Goal: Information Seeking & Learning: Check status

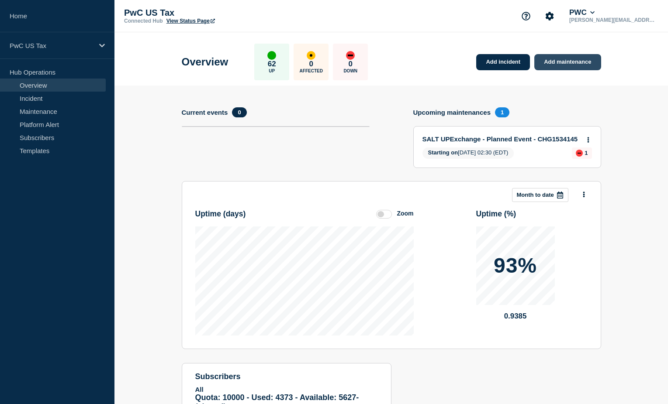
click at [552, 62] on link "Add maintenance" at bounding box center [567, 62] width 66 height 16
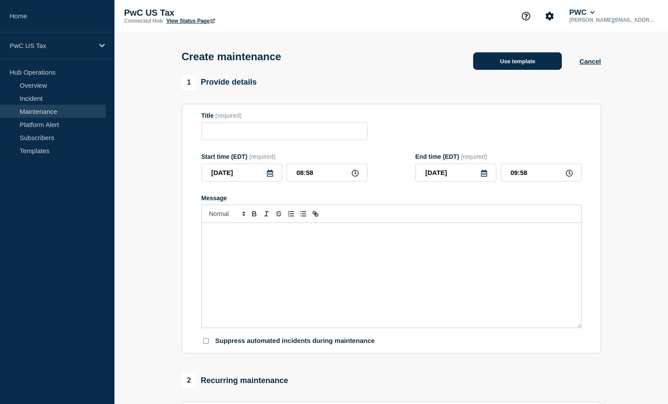
click at [545, 67] on button "Use template" at bounding box center [517, 60] width 89 height 17
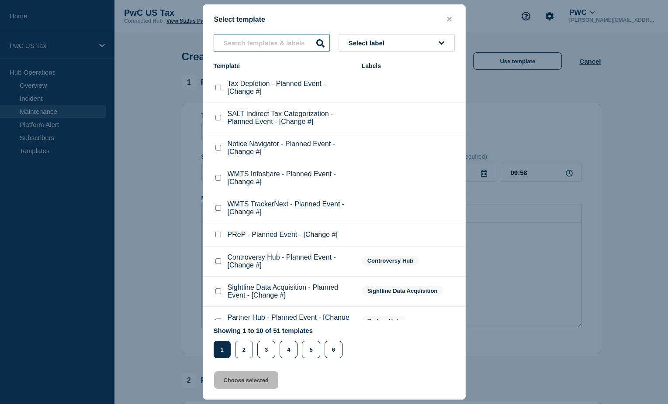
click at [276, 42] on input "text" at bounding box center [271, 43] width 116 height 18
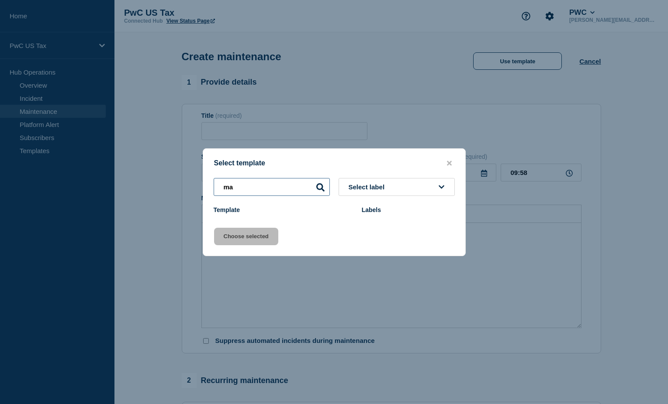
type input "m"
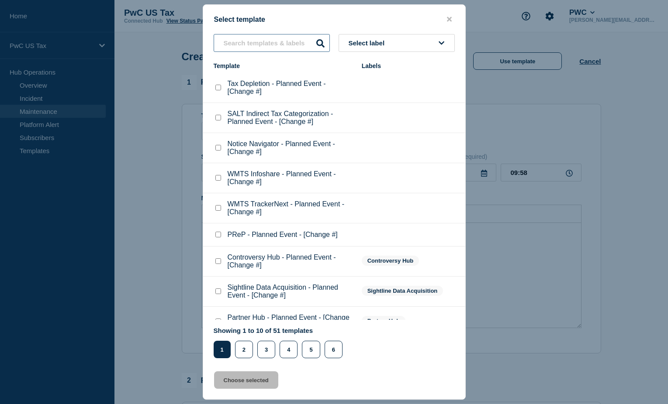
type input "t"
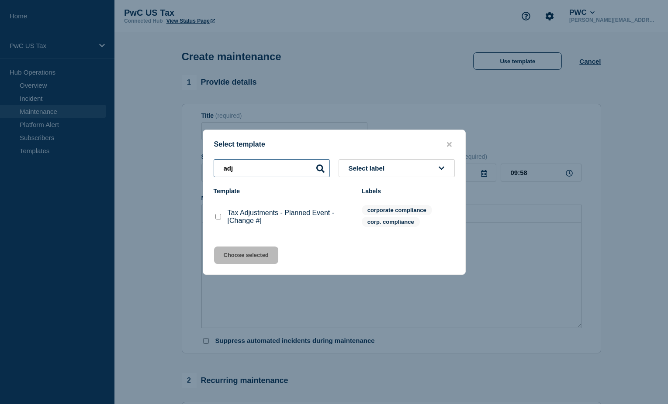
type input "adj"
click at [268, 216] on p "Tax Adjustments - Planned Event - [Change #]" at bounding box center [289, 217] width 125 height 16
click at [218, 219] on checkbox"] "Tax Adjustments - Planned Event - [Change #] checkbox" at bounding box center [218, 217] width 6 height 6
click at [220, 220] on checkbox"] "Tax Adjustments - Planned Event - [Change #] checkbox" at bounding box center [218, 217] width 6 height 6
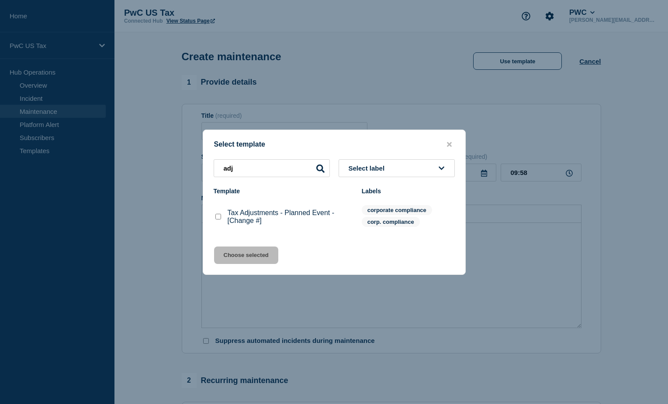
checkbox checkbox"] "true"
click at [231, 253] on button "Choose selected" at bounding box center [246, 255] width 64 height 17
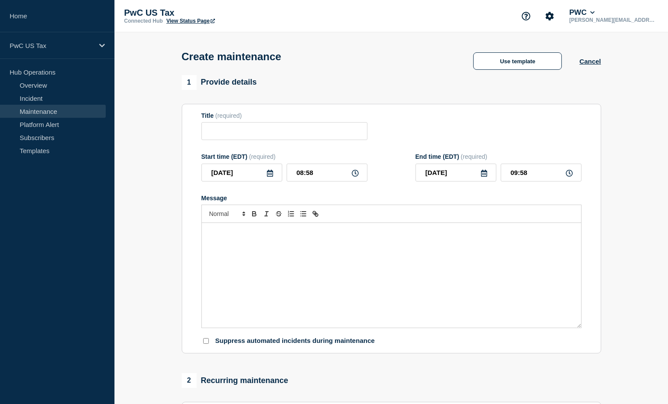
type input "Tax Adjustments - Planned Event - [Change #]"
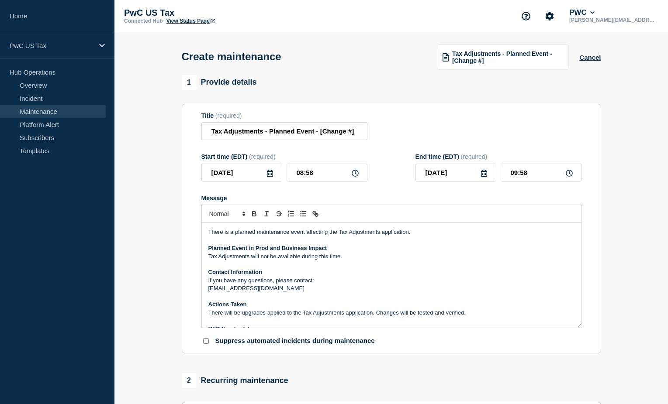
drag, startPoint x: 209, startPoint y: 258, endPoint x: 355, endPoint y: 262, distance: 145.4
click at [355, 261] on p "Tax Adjustments will not be available during this time." at bounding box center [391, 257] width 366 height 8
click at [348, 260] on p "Tax Adjustments will not be available during this time." at bounding box center [391, 257] width 366 height 8
drag, startPoint x: 354, startPoint y: 259, endPoint x: 204, endPoint y: 249, distance: 150.5
click at [204, 249] on div "There is a planned maintenance event affecting the Tax Adjustments application.…" at bounding box center [391, 275] width 379 height 105
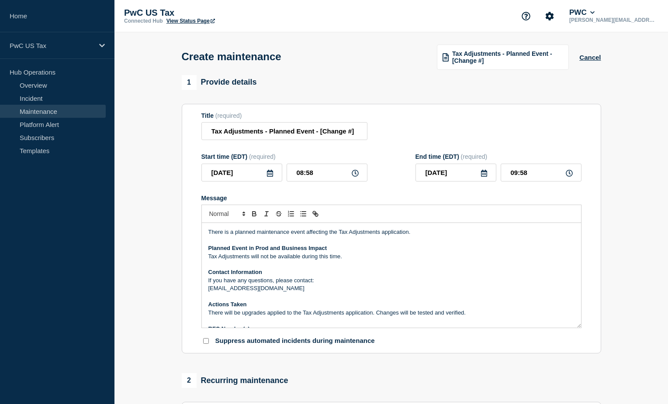
click at [368, 268] on p "Message" at bounding box center [391, 265] width 366 height 8
click at [267, 251] on strong "Planned Event in Prod and Business Impact" at bounding box center [267, 248] width 119 height 7
click at [339, 268] on p "Message" at bounding box center [391, 265] width 366 height 8
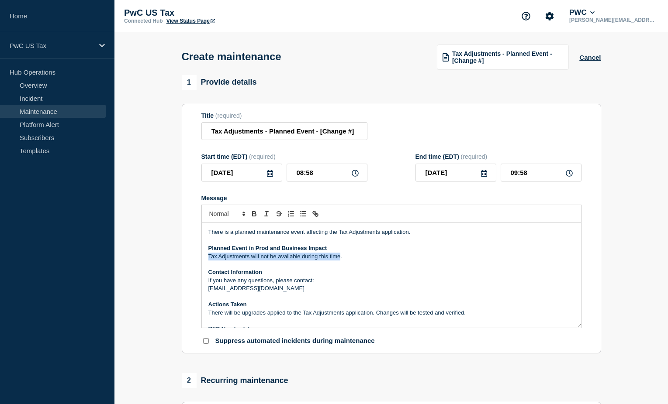
drag, startPoint x: 341, startPoint y: 258, endPoint x: 198, endPoint y: 255, distance: 143.2
click at [198, 255] on section "Title (required) Tax Adjustments - Planned Event - [Change #] Start time (EDT) …" at bounding box center [391, 229] width 419 height 250
click at [331, 264] on p "Message" at bounding box center [391, 265] width 366 height 8
click at [338, 134] on input "Tax Adjustments - Planned Event - [Change #]" at bounding box center [284, 131] width 166 height 18
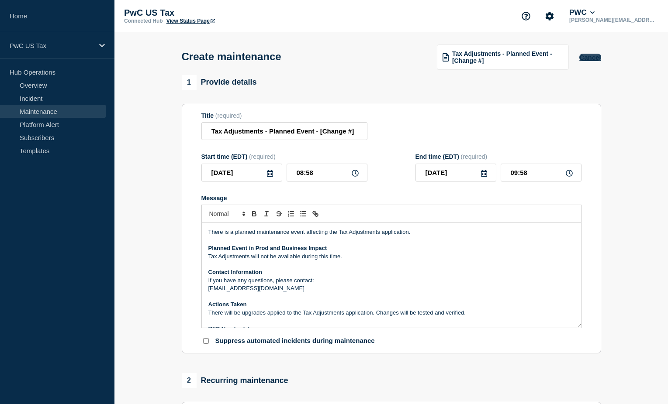
click at [590, 59] on button "Cancel" at bounding box center [589, 57] width 21 height 7
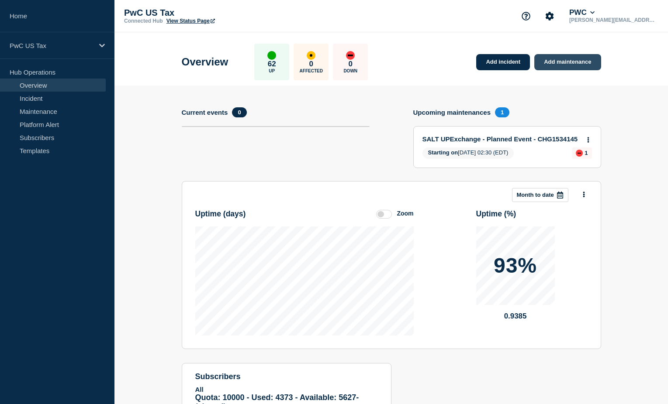
click at [573, 65] on link "Add maintenance" at bounding box center [567, 62] width 66 height 16
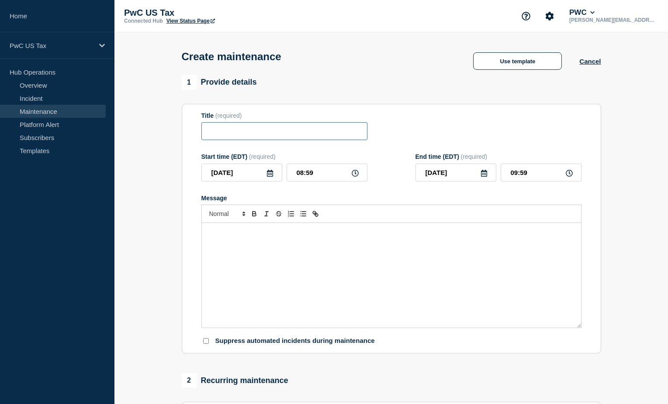
click at [281, 128] on input "Title" at bounding box center [284, 131] width 166 height 18
type input "te"
click at [511, 65] on button "Use template" at bounding box center [517, 60] width 89 height 17
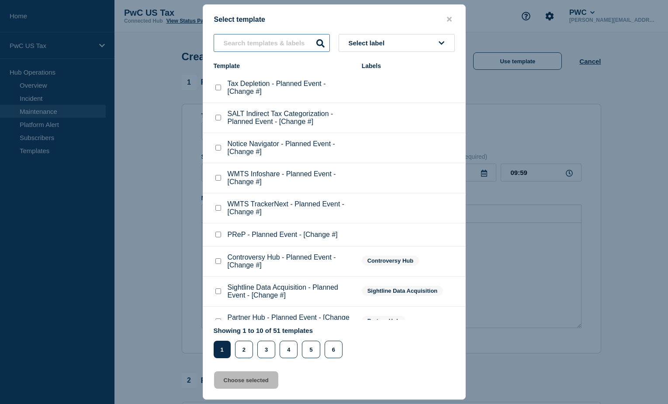
click at [243, 44] on input "text" at bounding box center [271, 43] width 116 height 18
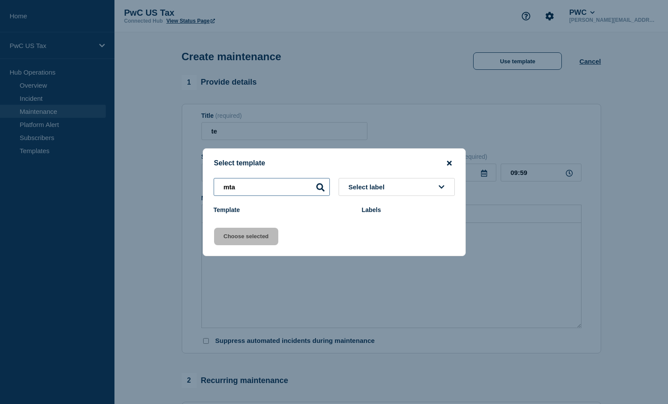
type input "mta"
click at [449, 164] on icon "close button" at bounding box center [449, 163] width 5 height 7
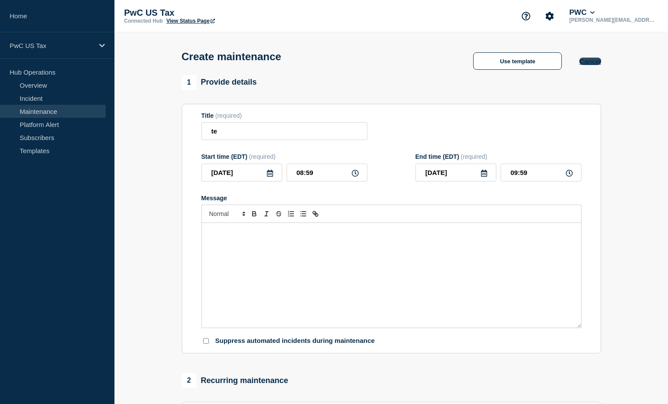
click at [599, 63] on button "Cancel" at bounding box center [589, 61] width 21 height 7
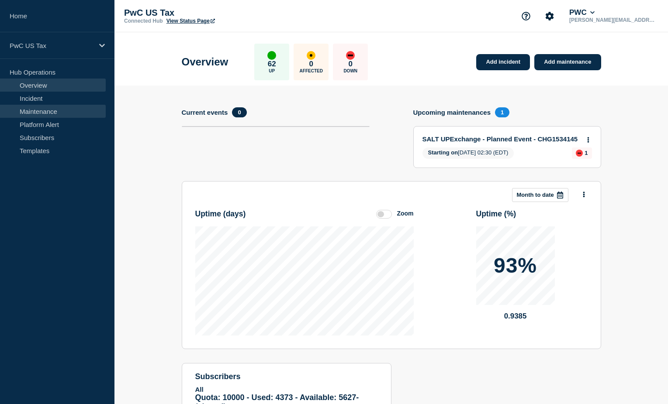
click at [40, 108] on link "Maintenance" at bounding box center [53, 111] width 106 height 13
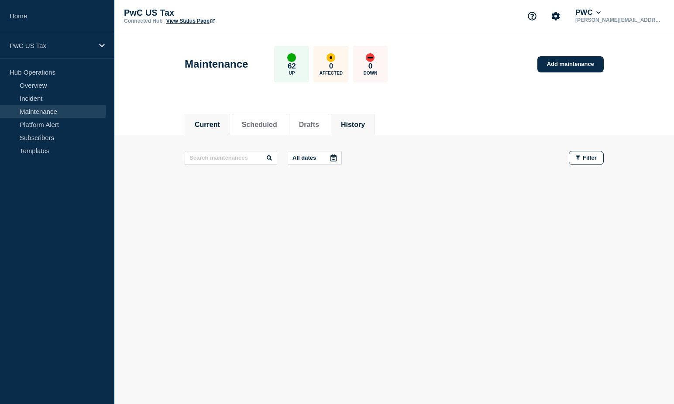
click at [356, 123] on button "History" at bounding box center [353, 125] width 24 height 8
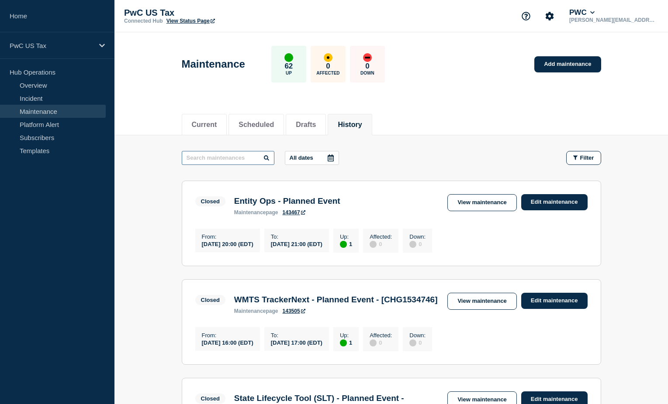
click at [197, 162] on input "text" at bounding box center [228, 158] width 93 height 14
type input "mapper"
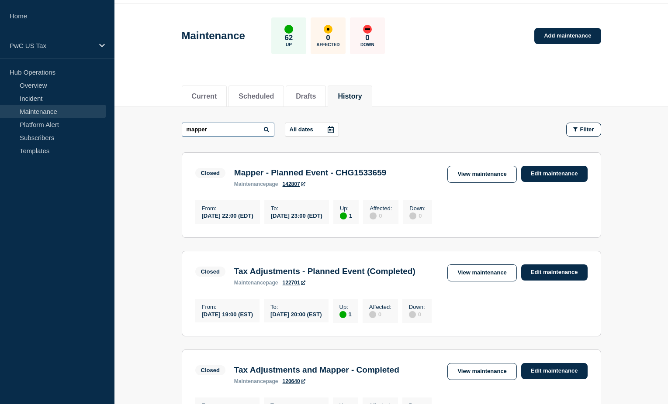
scroll to position [44, 0]
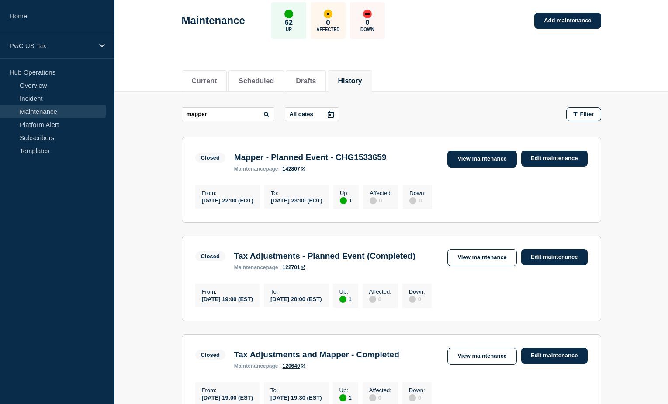
click at [489, 161] on link "View maintenance" at bounding box center [481, 159] width 69 height 17
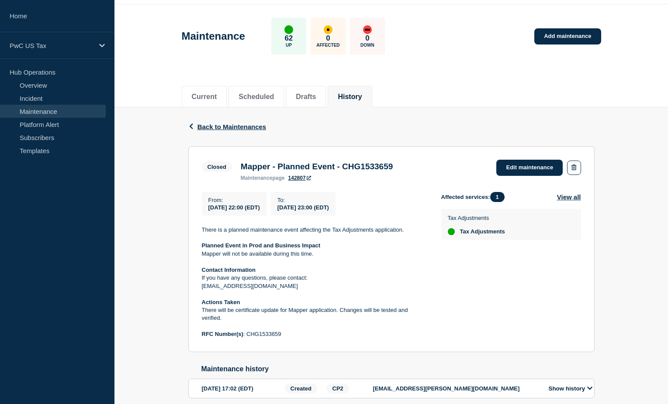
scroll to position [44, 0]
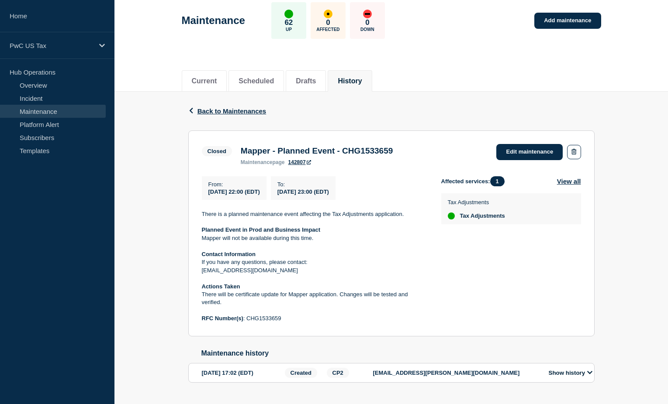
drag, startPoint x: 195, startPoint y: 214, endPoint x: 407, endPoint y: 305, distance: 231.2
click at [407, 305] on section "Closed Mapper - Planned Event - CHG1533659 maintenance page 142807 Edit mainten…" at bounding box center [391, 234] width 406 height 206
click at [181, 280] on div "Back Back to Maintenances Closed Mapper - Planned Event - CHG1533659 From [DATE…" at bounding box center [390, 251] width 553 height 319
drag, startPoint x: 200, startPoint y: 216, endPoint x: 350, endPoint y: 228, distance: 149.8
click at [350, 228] on section "Closed Mapper - Planned Event - CHG1533659 maintenance page 142807 Edit mainten…" at bounding box center [391, 234] width 406 height 206
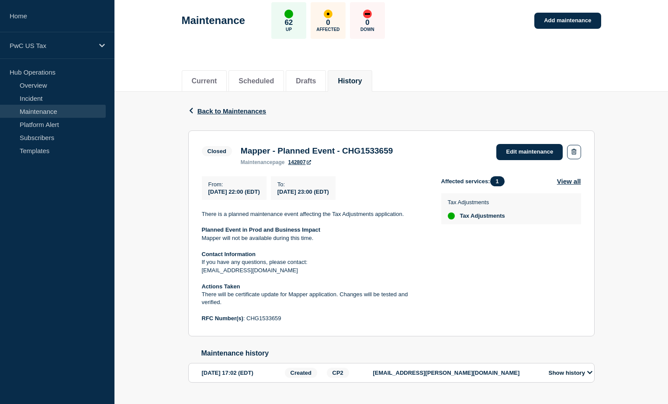
click at [251, 248] on p at bounding box center [314, 246] width 225 height 8
click at [210, 238] on p "Mapper will not be available during this time." at bounding box center [314, 238] width 225 height 8
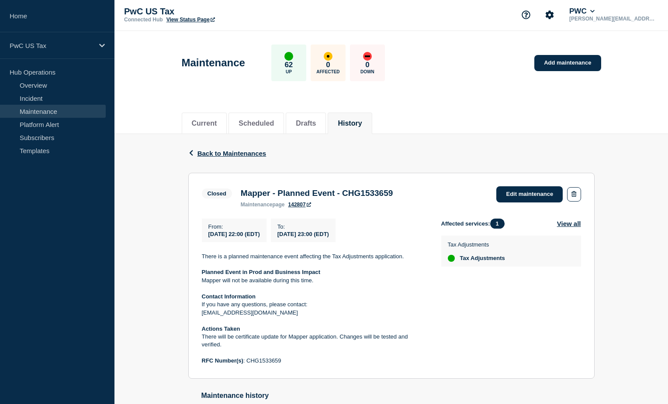
scroll to position [0, 0]
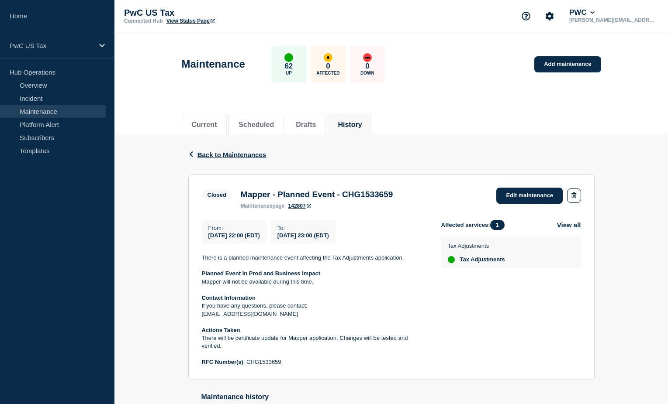
drag, startPoint x: 199, startPoint y: 274, endPoint x: 330, endPoint y: 288, distance: 131.7
click at [330, 288] on section "Closed Mapper - Planned Event - CHG1533659 maintenance page 142807 Edit mainten…" at bounding box center [391, 277] width 406 height 206
drag, startPoint x: 330, startPoint y: 288, endPoint x: 397, endPoint y: 193, distance: 116.3
click at [393, 193] on h3 "Mapper - Planned Event - CHG1533659" at bounding box center [317, 195] width 152 height 10
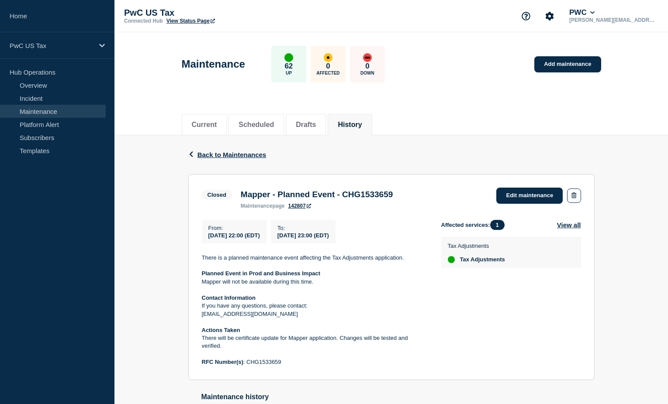
click at [291, 298] on p "Contact Information" at bounding box center [314, 298] width 225 height 8
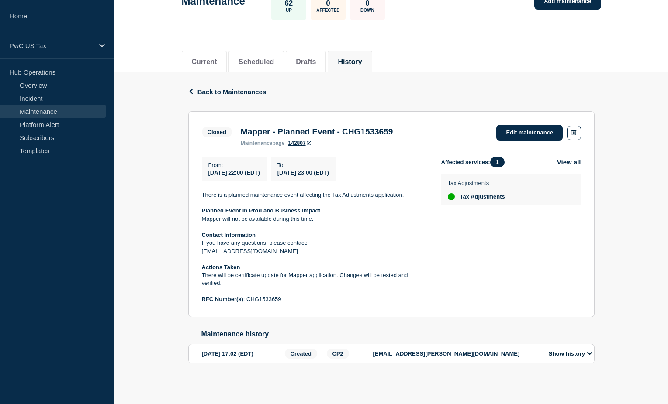
scroll to position [69, 0]
drag, startPoint x: 365, startPoint y: 354, endPoint x: 434, endPoint y: 345, distance: 69.5
click at [434, 345] on section "[DATE] 17:02 (EDT) Created CP2 [EMAIL_ADDRESS][PERSON_NAME][DOMAIN_NAME] Show h…" at bounding box center [391, 354] width 406 height 20
